Goal: Task Accomplishment & Management: Manage account settings

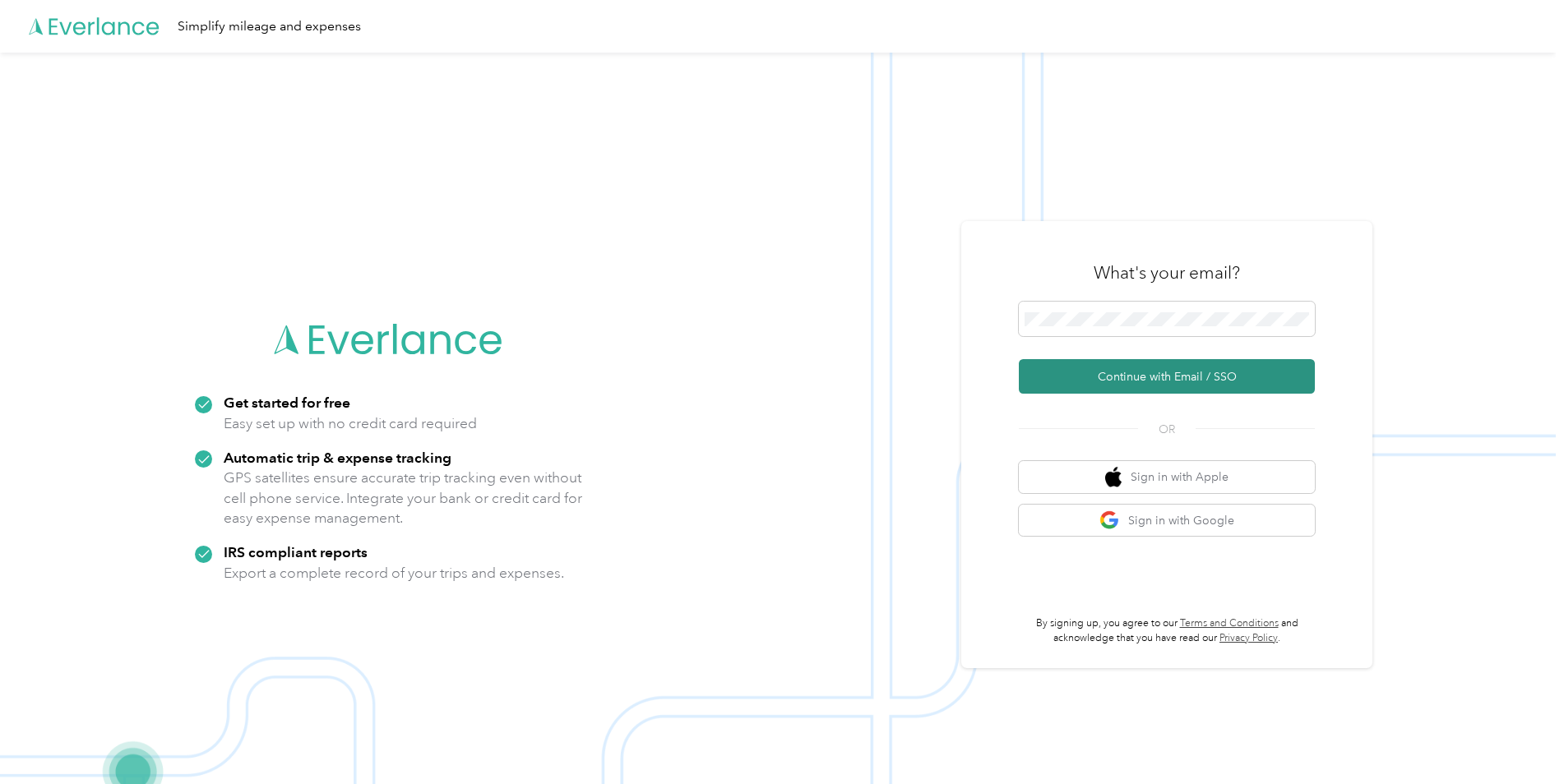
click at [1153, 375] on button "Continue with Email / SSO" at bounding box center [1167, 376] width 296 height 35
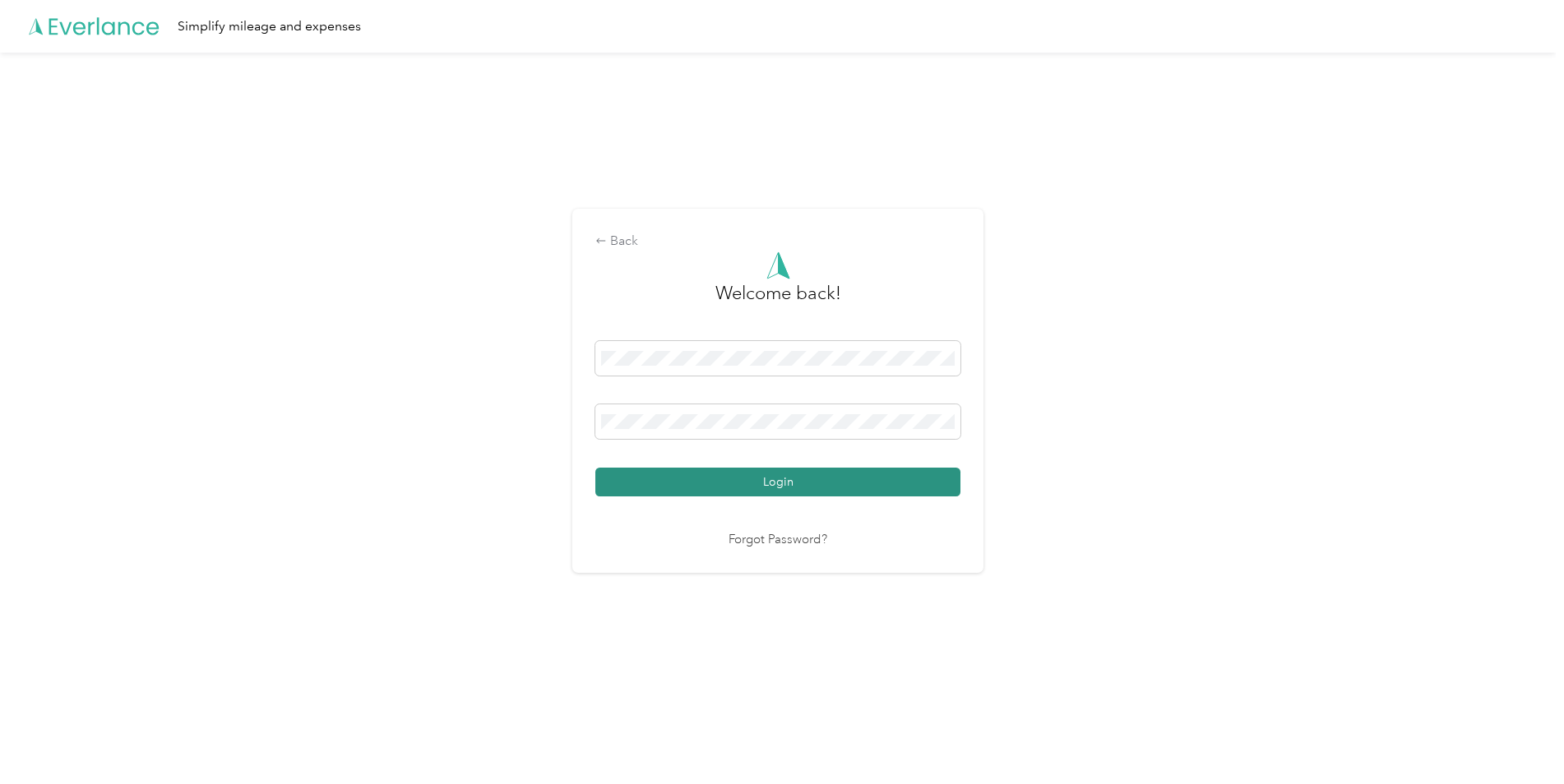
click at [776, 480] on button "Login" at bounding box center [778, 482] width 365 height 29
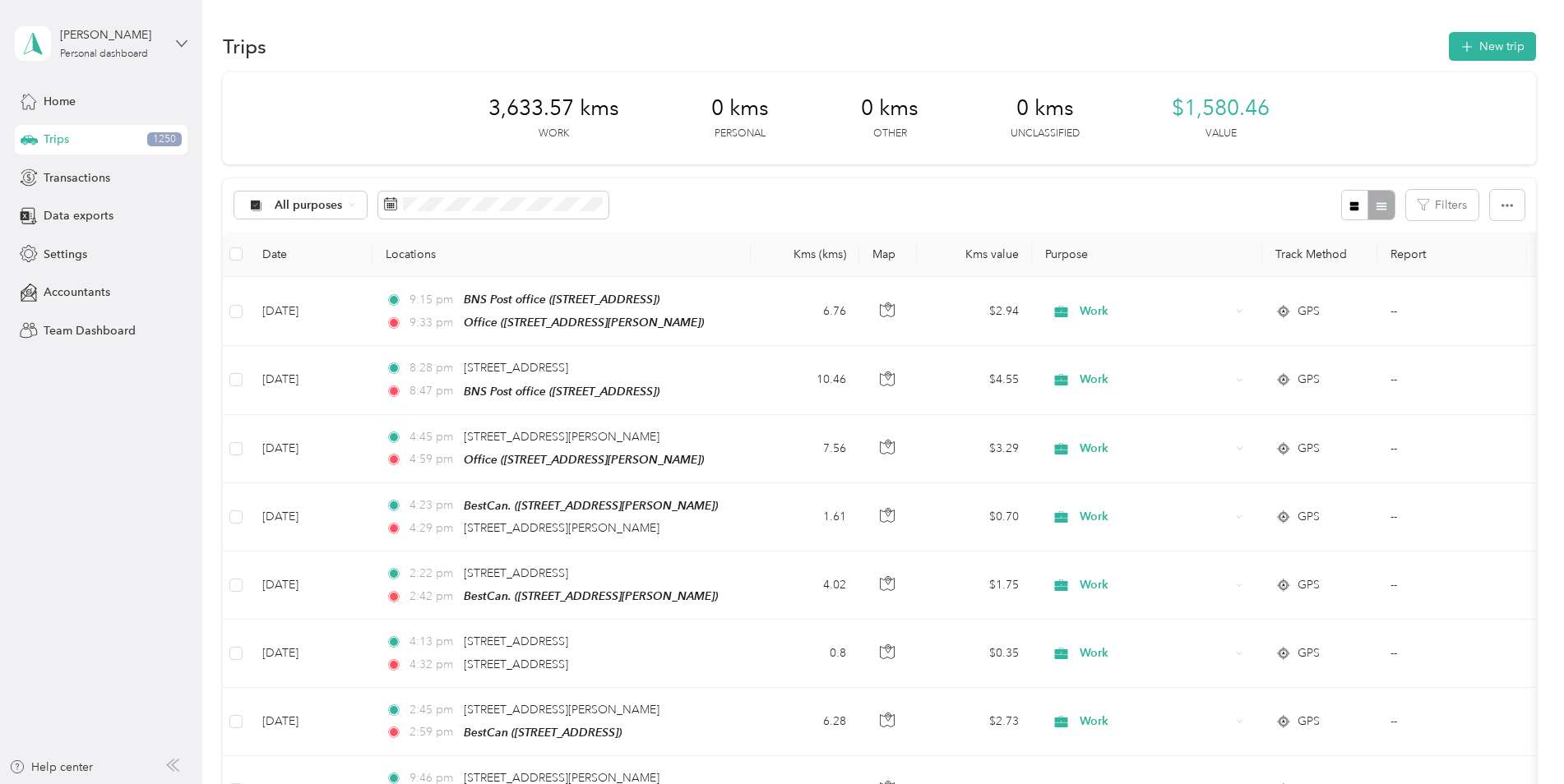
click at [180, 41] on icon at bounding box center [182, 44] width 12 height 12
click at [72, 137] on div "Log out" at bounding box center [61, 135] width 63 height 17
